Goal: Task Accomplishment & Management: Complete application form

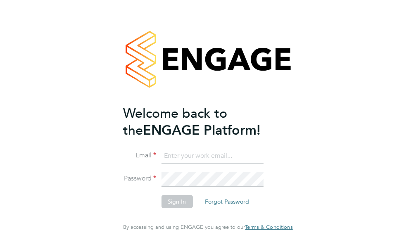
click at [200, 164] on input at bounding box center [212, 156] width 102 height 15
click at [161, 164] on input at bounding box center [212, 156] width 102 height 15
click at [173, 164] on input at bounding box center [212, 156] width 102 height 15
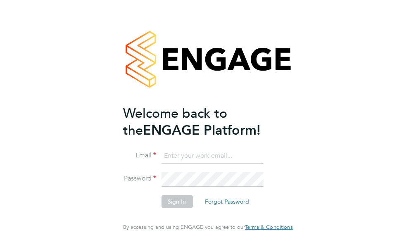
click at [182, 164] on input at bounding box center [212, 156] width 102 height 15
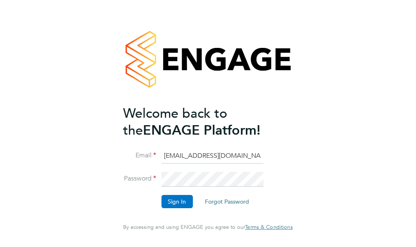
type input "[EMAIL_ADDRESS][DOMAIN_NAME]"
click at [173, 208] on button "Sign In" at bounding box center [176, 201] width 31 height 13
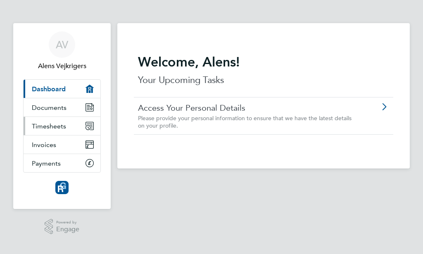
click at [50, 128] on span "Timesheets" at bounding box center [49, 126] width 34 height 8
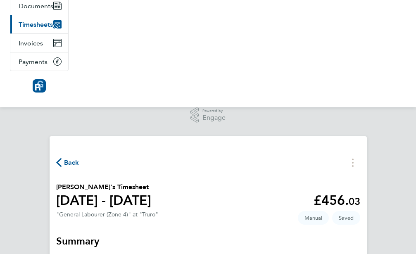
scroll to position [290, 0]
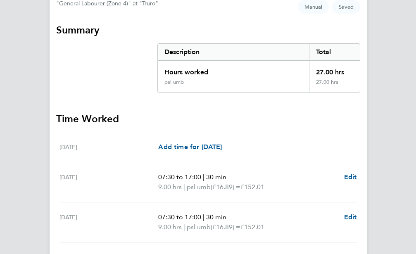
select select "30"
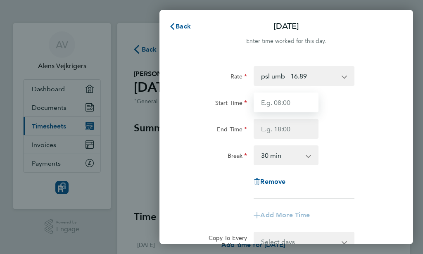
click at [286, 105] on input "Start Time" at bounding box center [286, 103] width 65 height 20
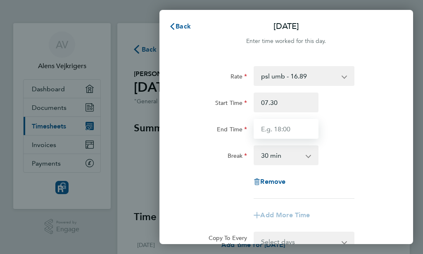
type input "07:30"
click at [277, 125] on input "End Time" at bounding box center [286, 129] width 65 height 20
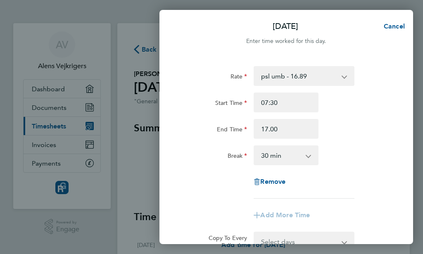
click at [340, 154] on div "Break 0 min 15 min 30 min 45 min 60 min 75 min 90 min" at bounding box center [286, 155] width 214 height 20
type input "17:00"
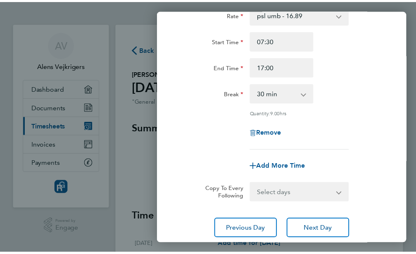
scroll to position [119, 0]
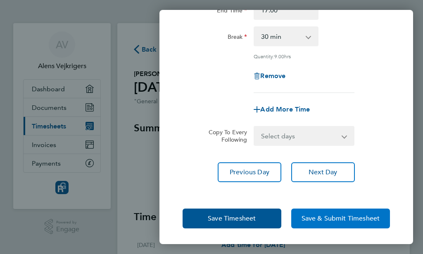
click at [341, 220] on span "Save & Submit Timesheet" at bounding box center [341, 218] width 78 height 8
